Goal: Communication & Community: Answer question/provide support

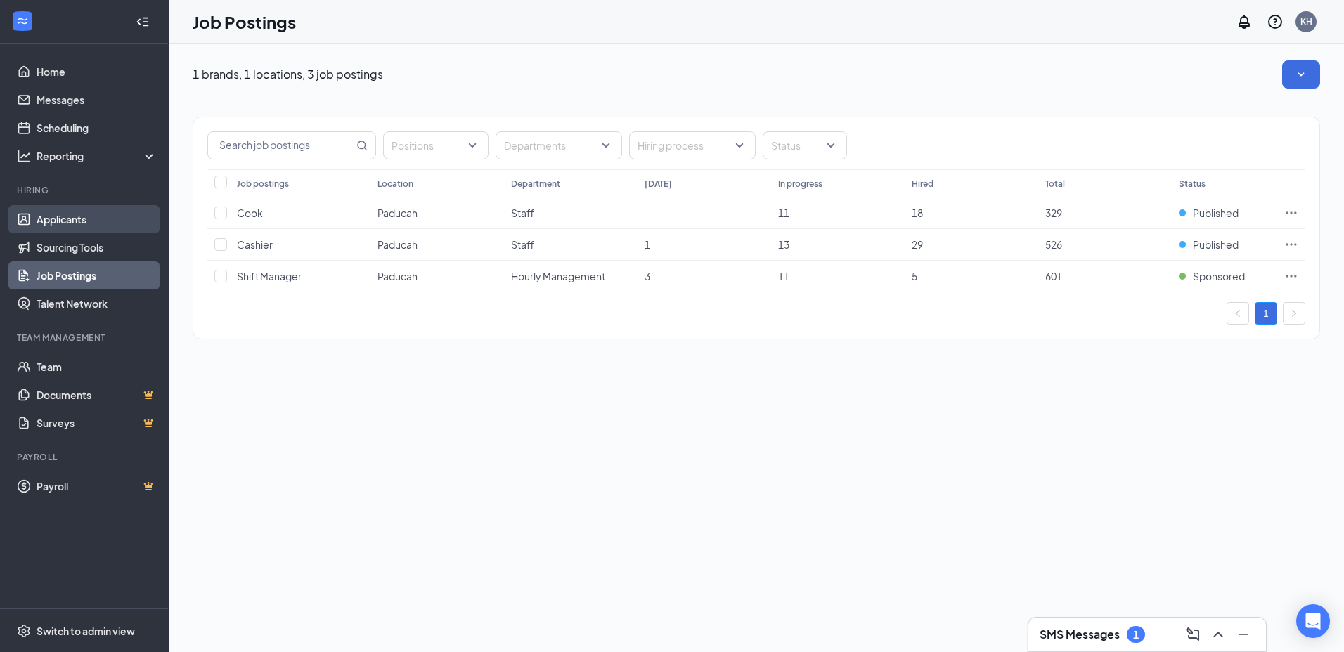
click at [41, 214] on link "Applicants" at bounding box center [97, 219] width 120 height 28
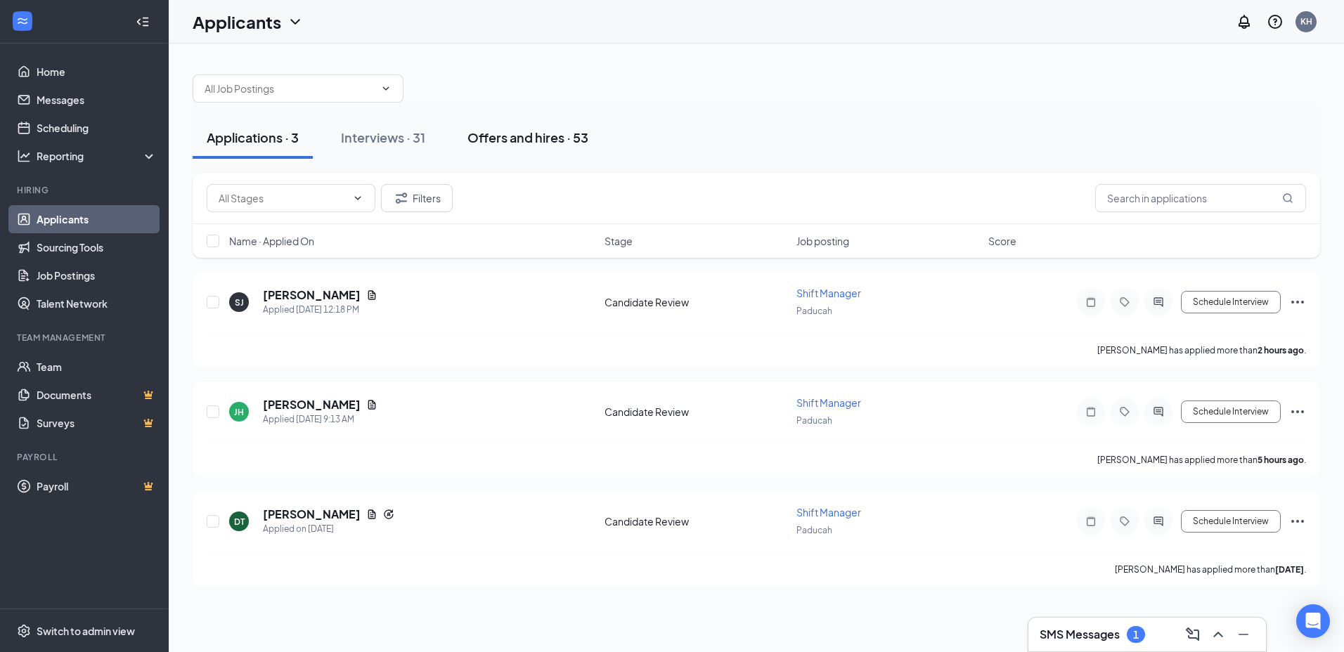
click at [518, 133] on div "Offers and hires · 53" at bounding box center [527, 138] width 121 height 18
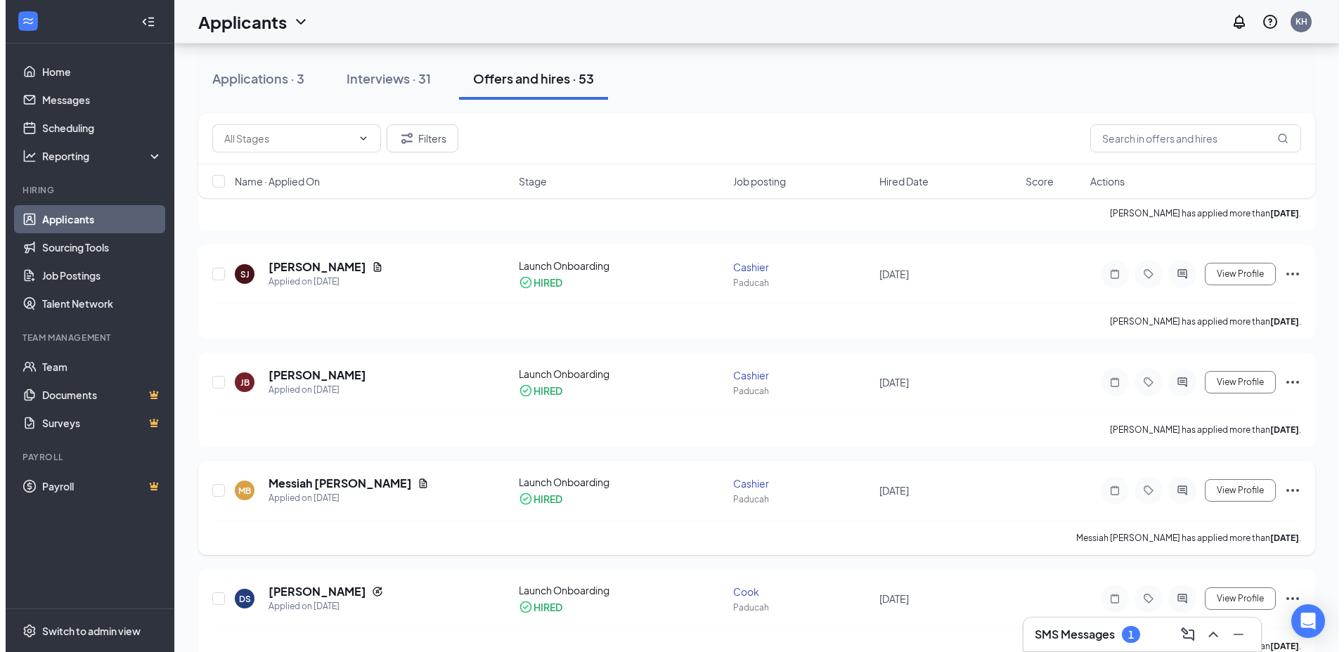
scroll to position [141, 0]
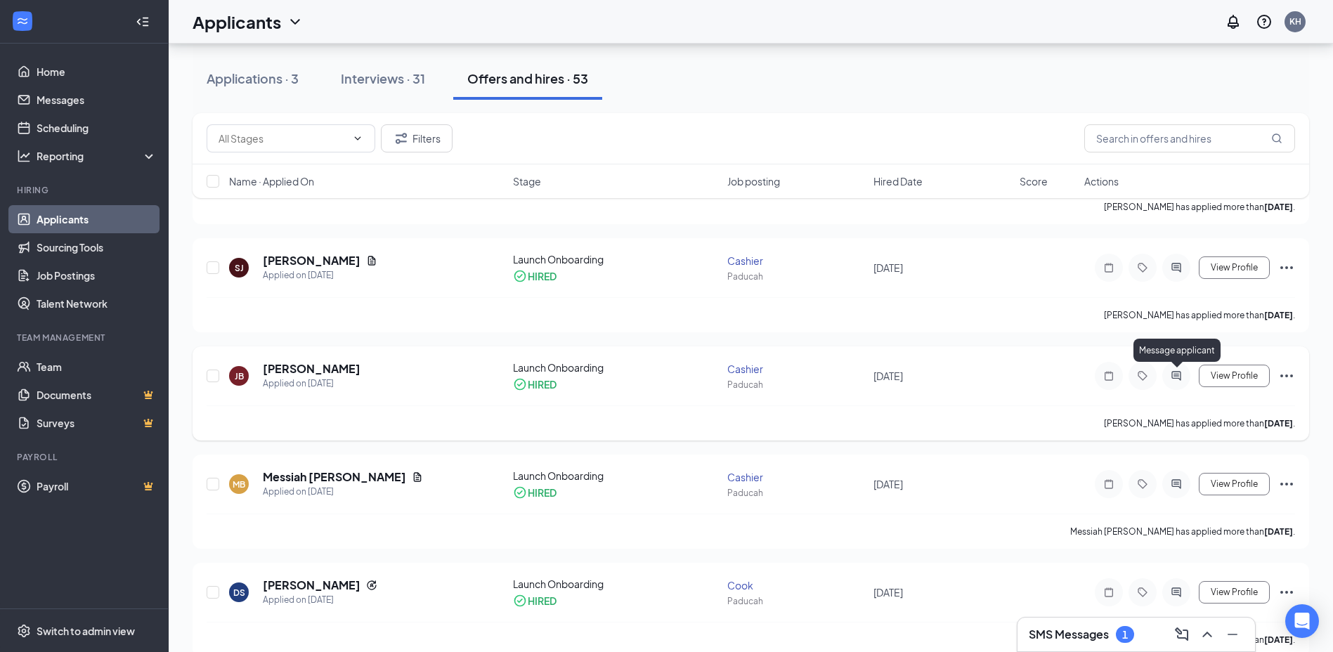
click at [1175, 373] on icon "ActiveChat" at bounding box center [1176, 375] width 17 height 11
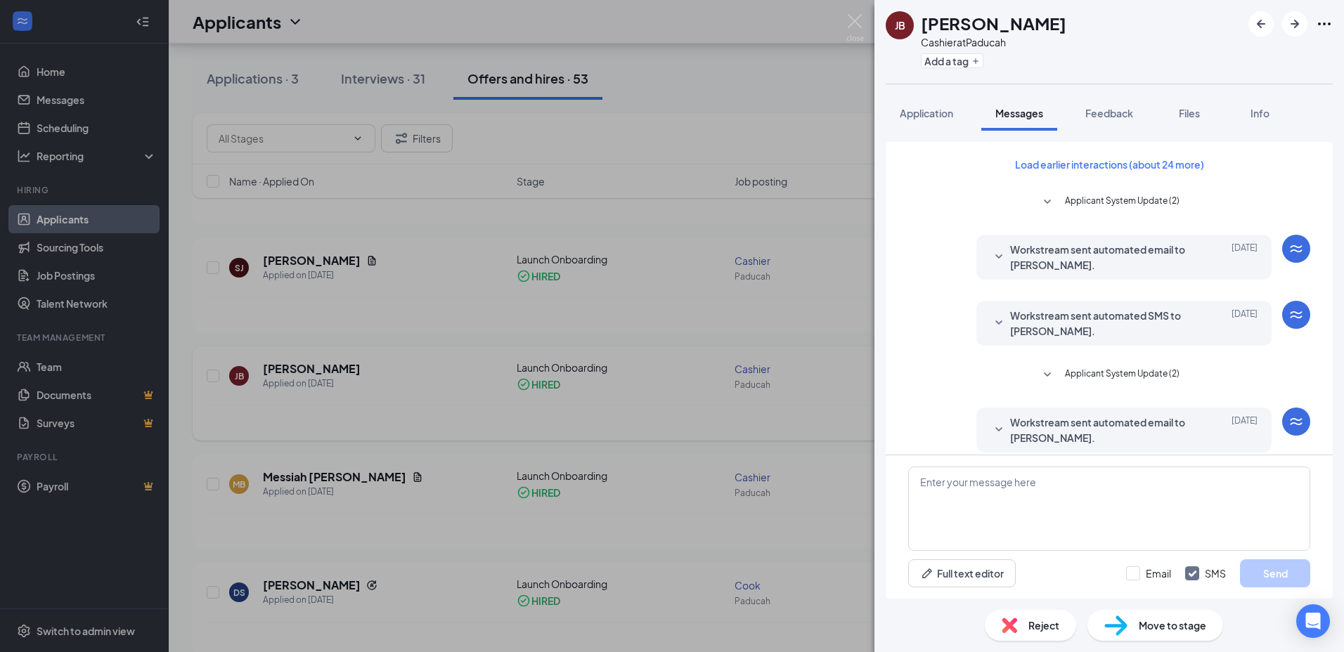
scroll to position [210, 0]
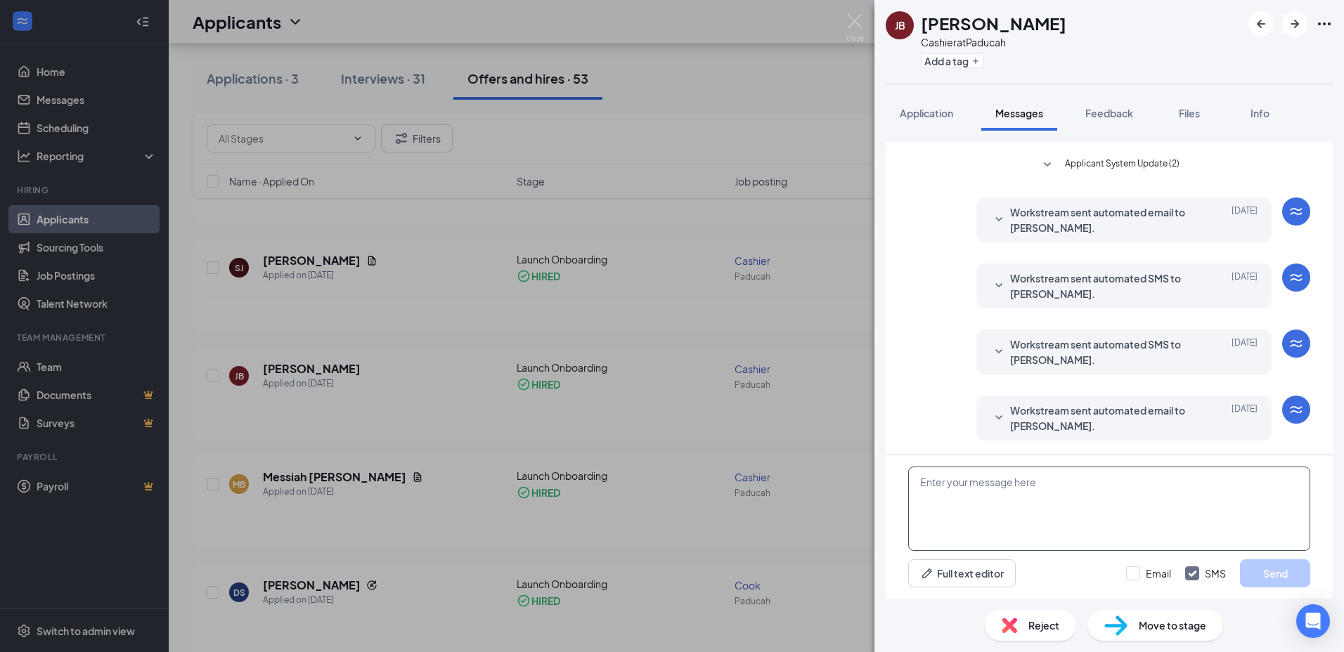
click at [1098, 494] on textarea at bounding box center [1109, 509] width 402 height 84
type textarea "Have you gotten all your paperwork in?"
click at [1278, 566] on button "Send" at bounding box center [1275, 573] width 70 height 28
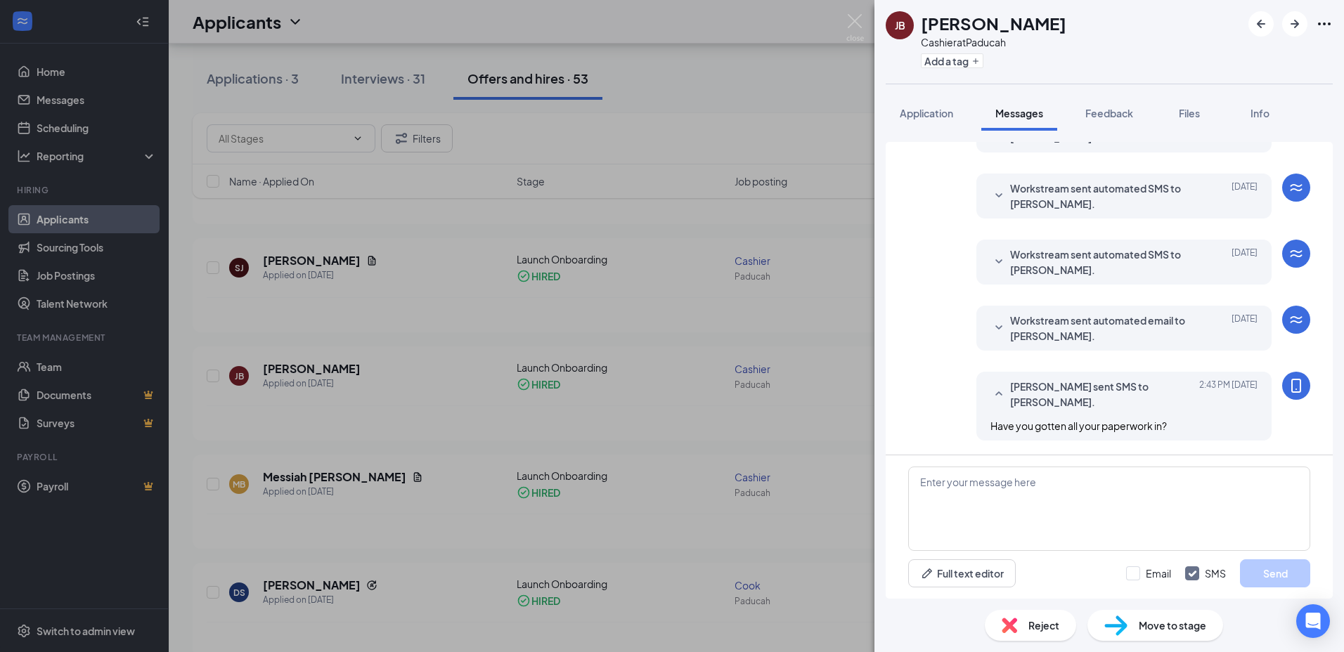
click at [737, 221] on div "JB Jontaevia Brown Cashier at Paducah Add a tag Application Messages Feedback F…" at bounding box center [672, 326] width 1344 height 652
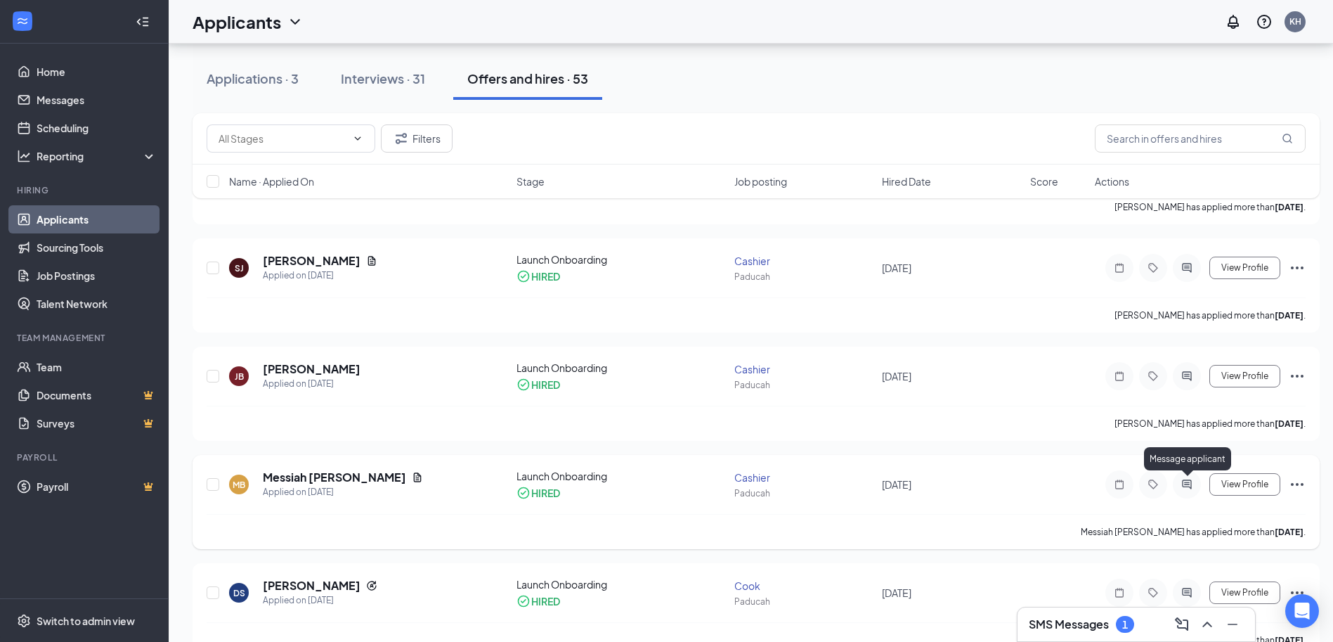
click at [1193, 481] on icon "ActiveChat" at bounding box center [1186, 484] width 17 height 11
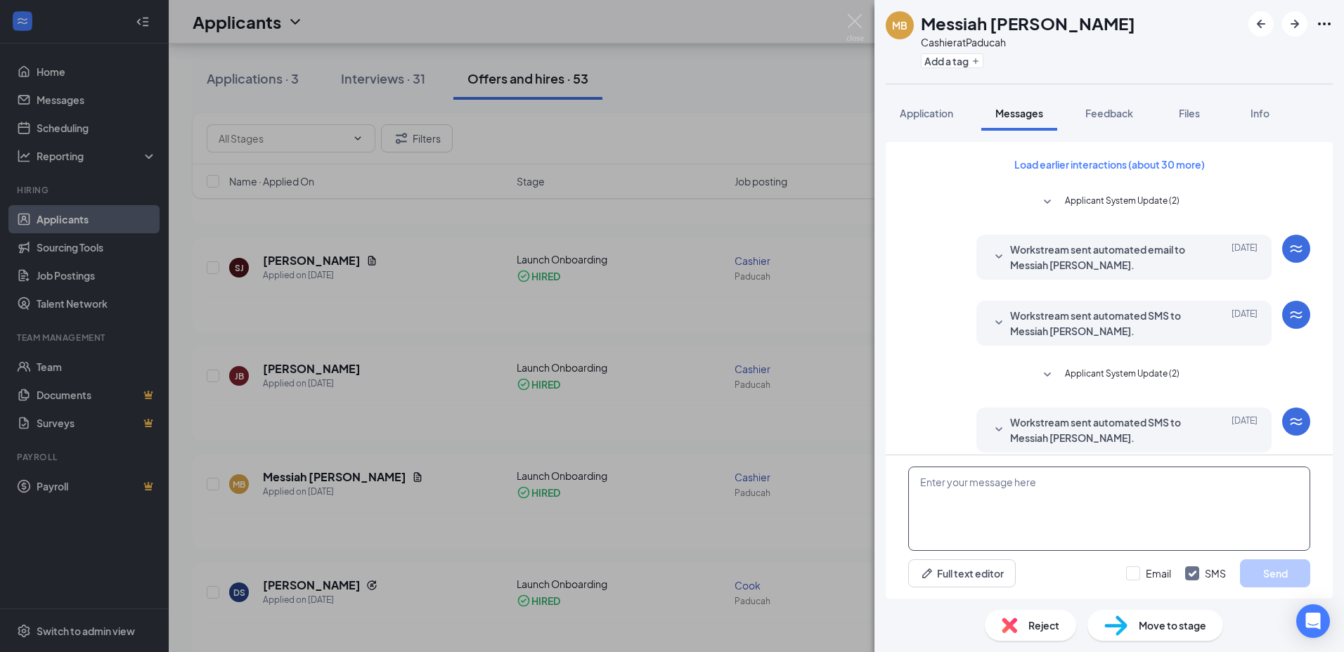
scroll to position [210, 0]
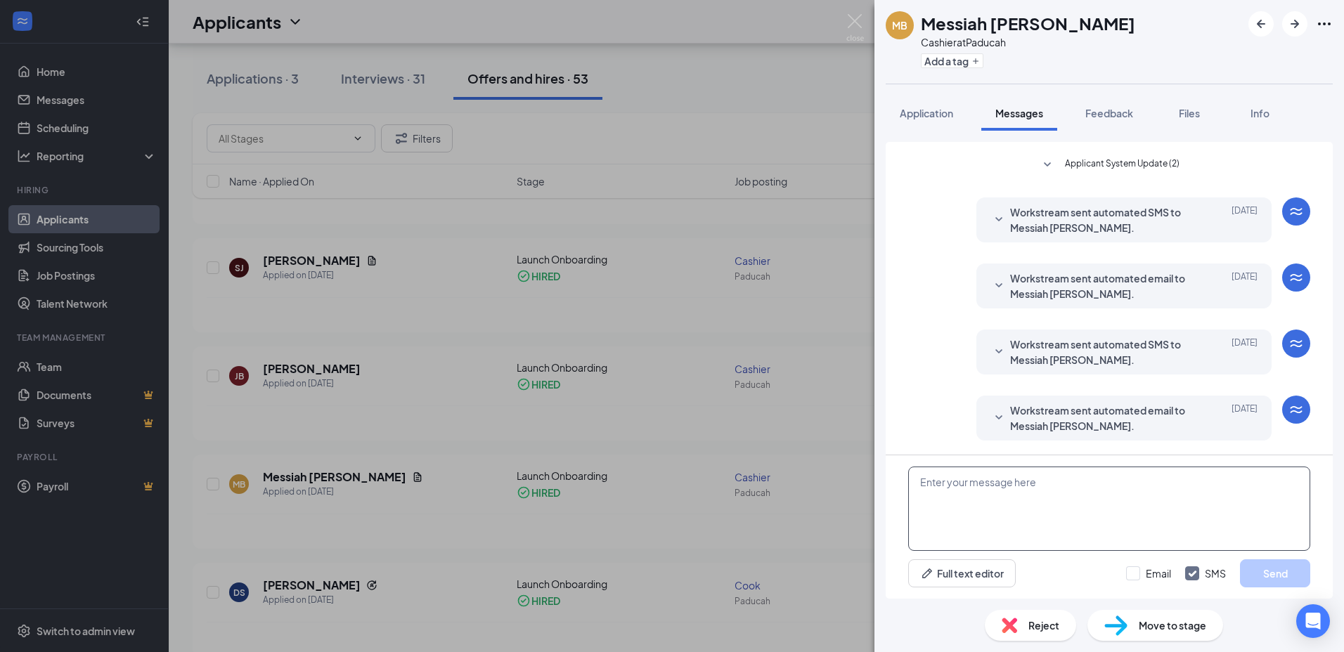
click at [946, 494] on textarea at bounding box center [1109, 509] width 402 height 84
type textarea "Have you gotten all your paperwork in?"
click at [1274, 565] on button "Send" at bounding box center [1275, 573] width 70 height 28
